Goal: Use online tool/utility

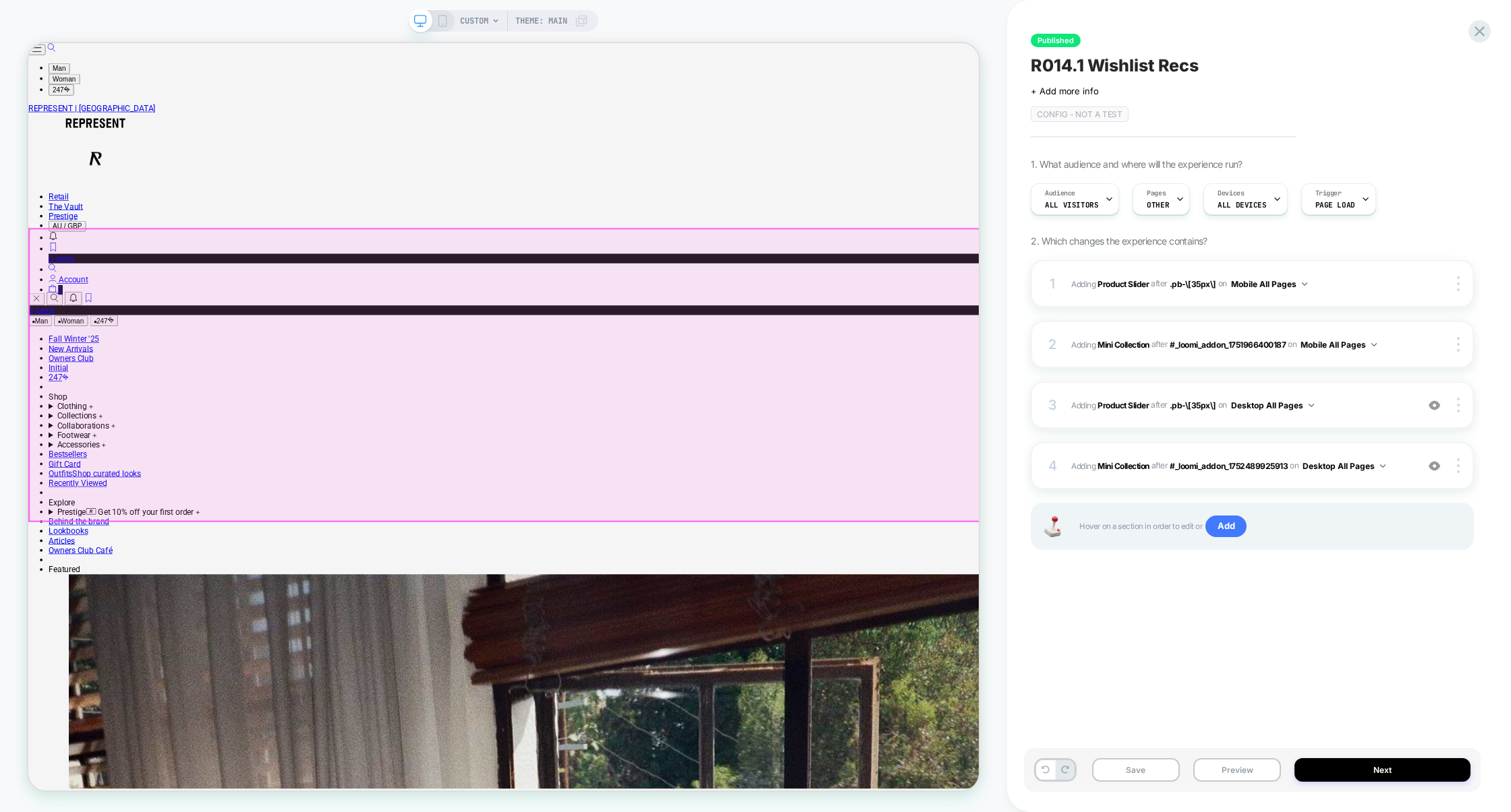
scroll to position [8, 0]
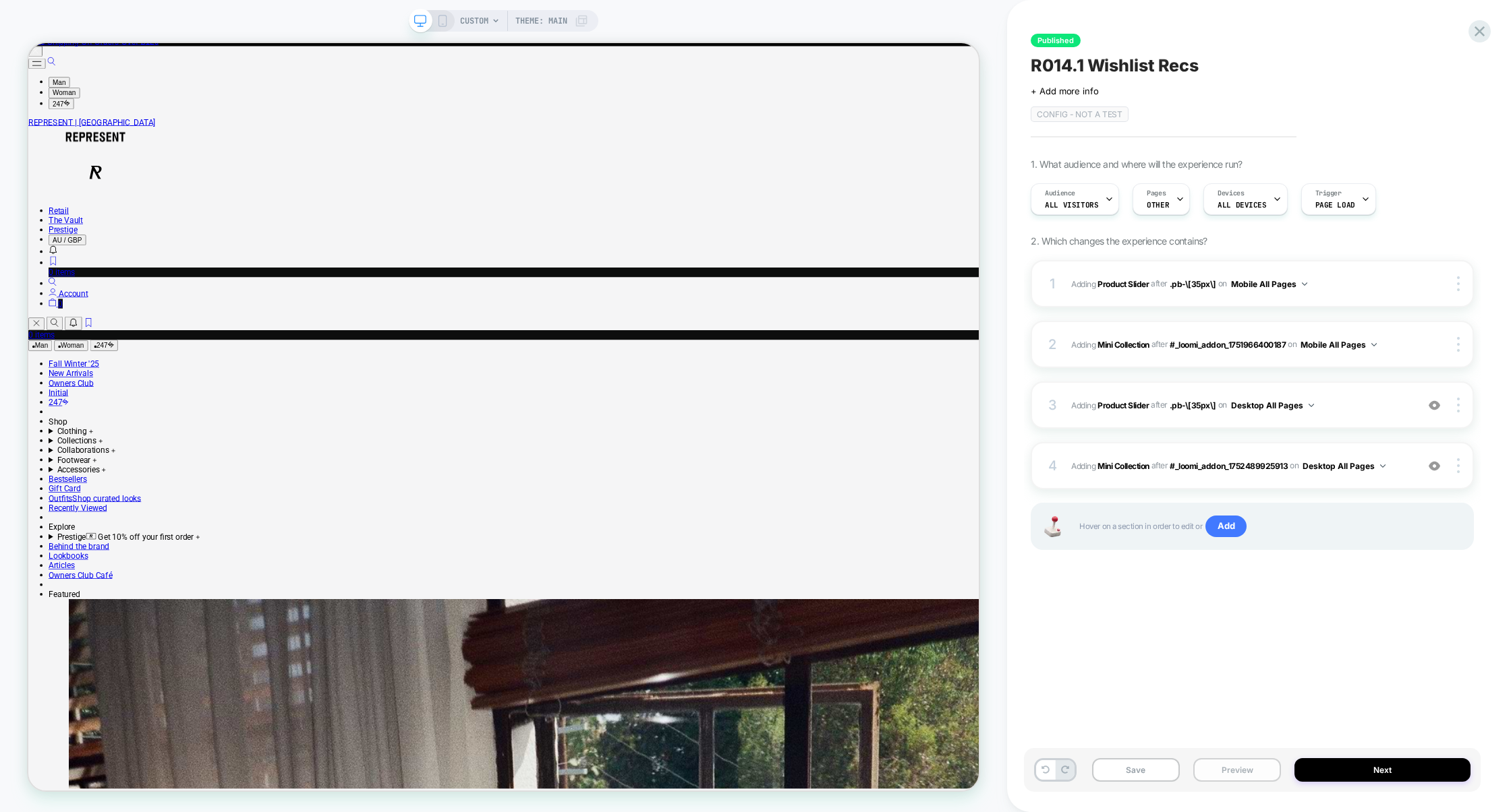
click at [1252, 768] on button "Preview" at bounding box center [1237, 770] width 88 height 24
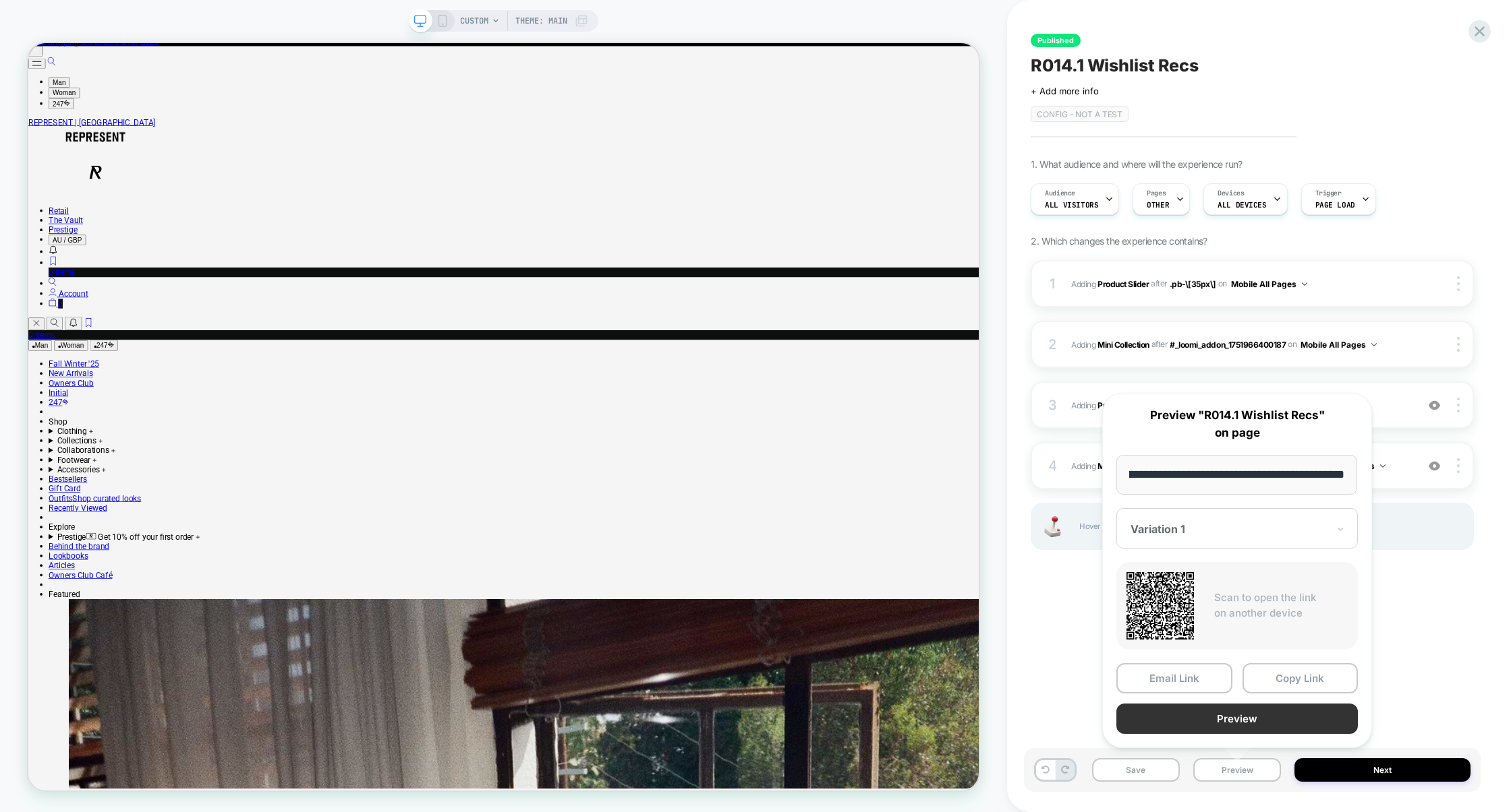
scroll to position [0, 0]
click at [1234, 722] on button "Preview" at bounding box center [1237, 719] width 241 height 30
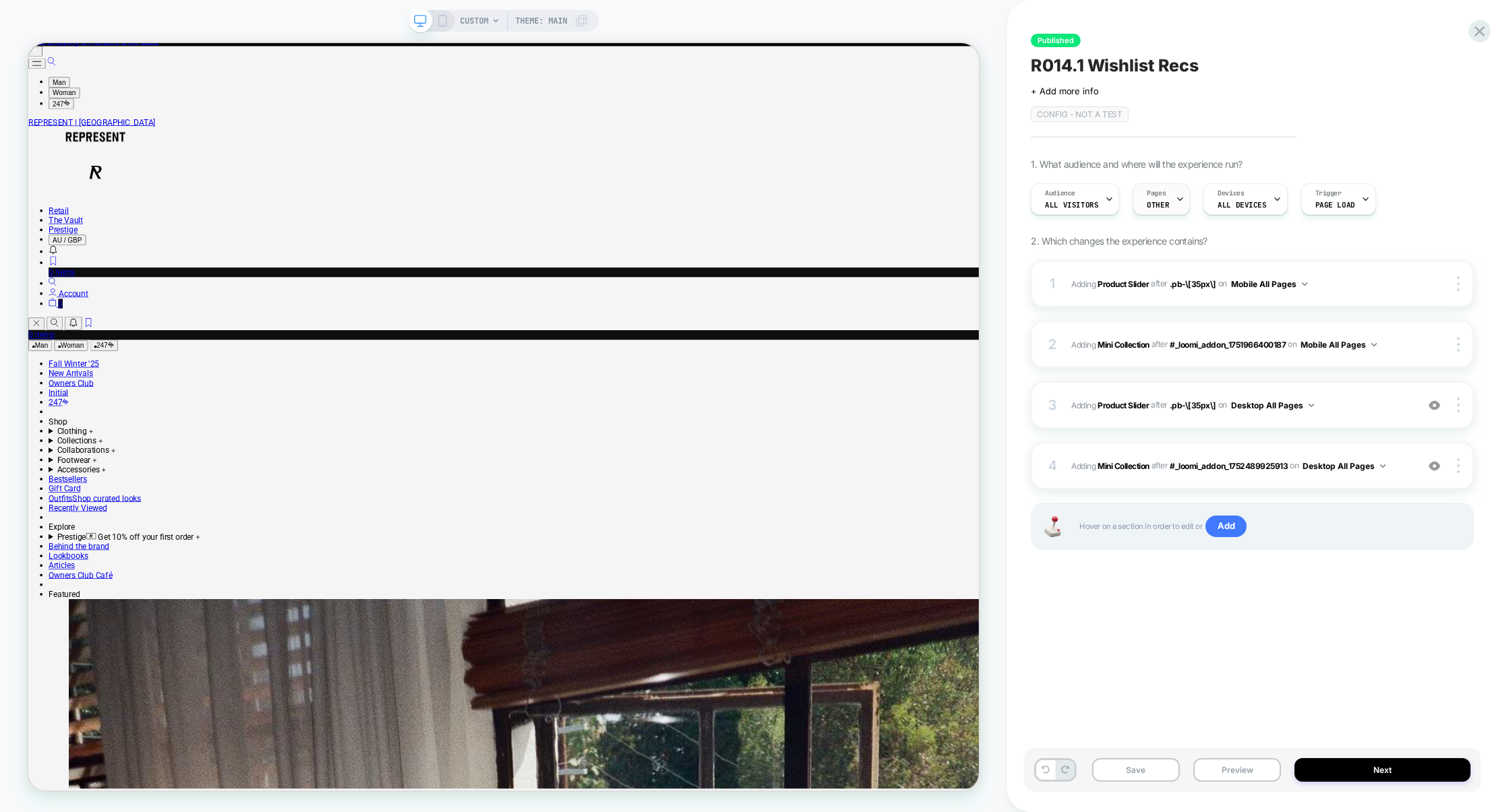
click at [1165, 211] on div "Pages OTHER" at bounding box center [1158, 199] width 49 height 30
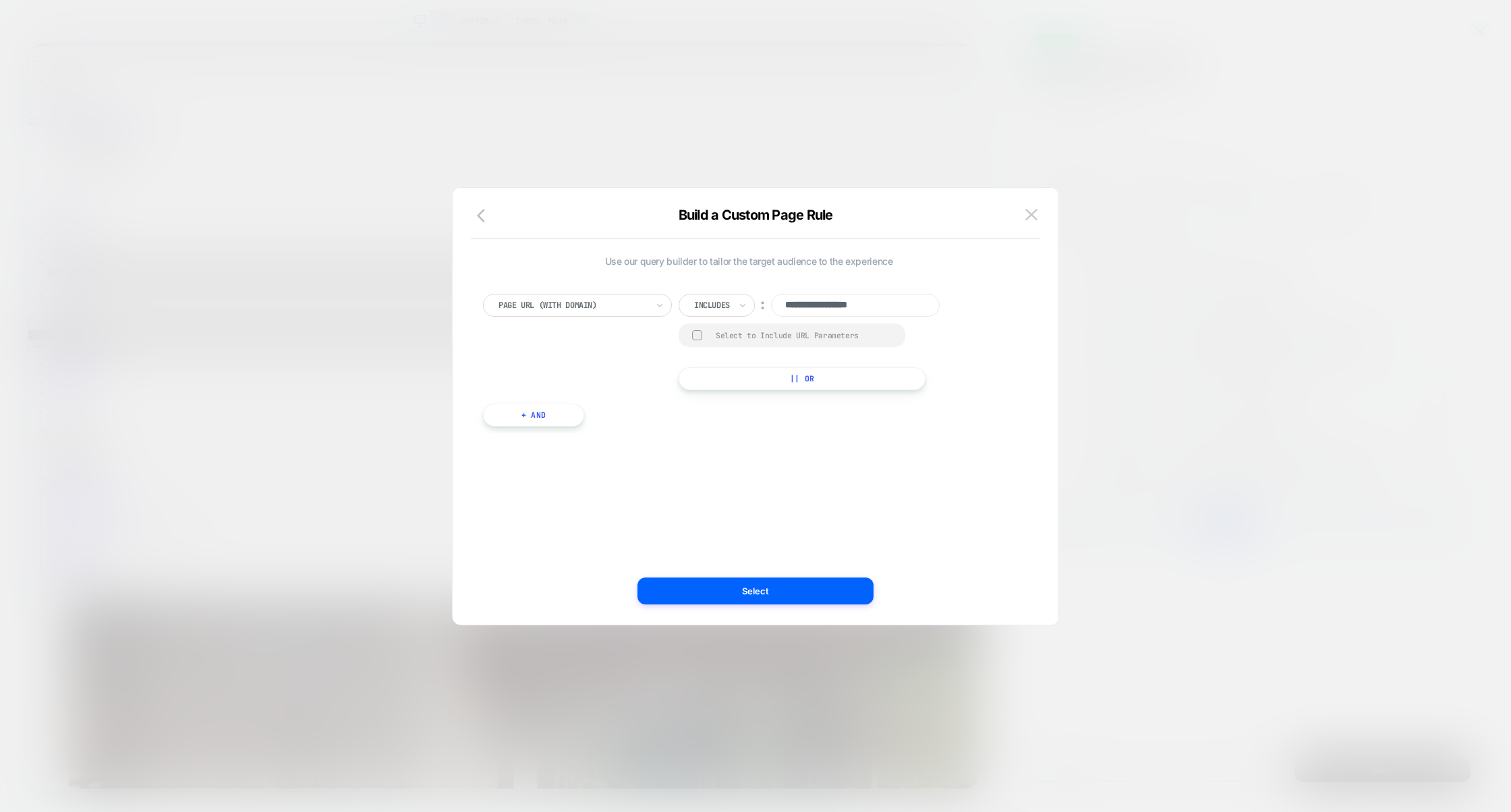
click at [1239, 206] on div at bounding box center [755, 406] width 1511 height 812
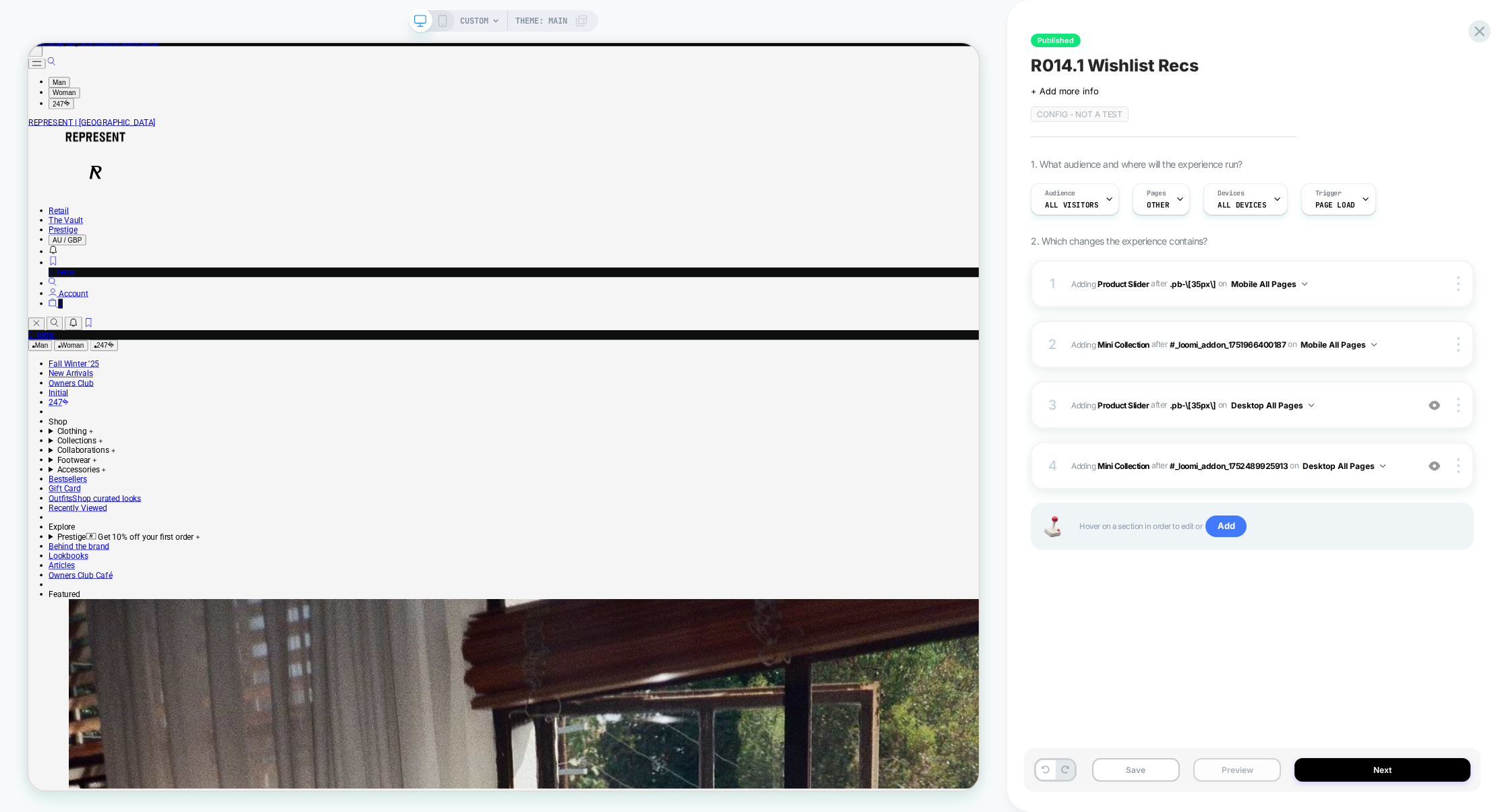
click at [1219, 763] on button "Preview" at bounding box center [1237, 770] width 88 height 24
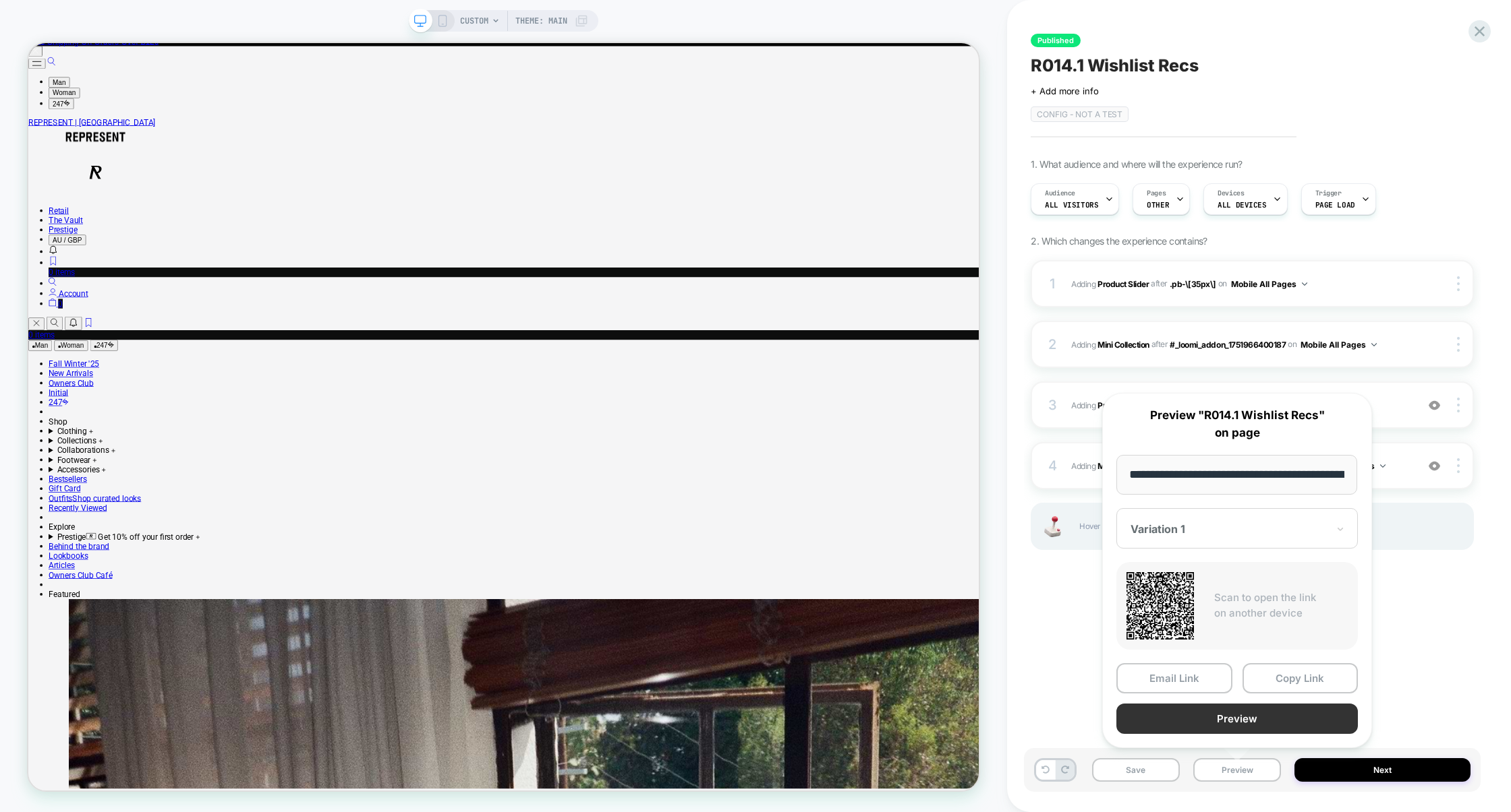
click at [1206, 719] on button "Preview" at bounding box center [1237, 719] width 241 height 30
